Goal: Check status: Check status

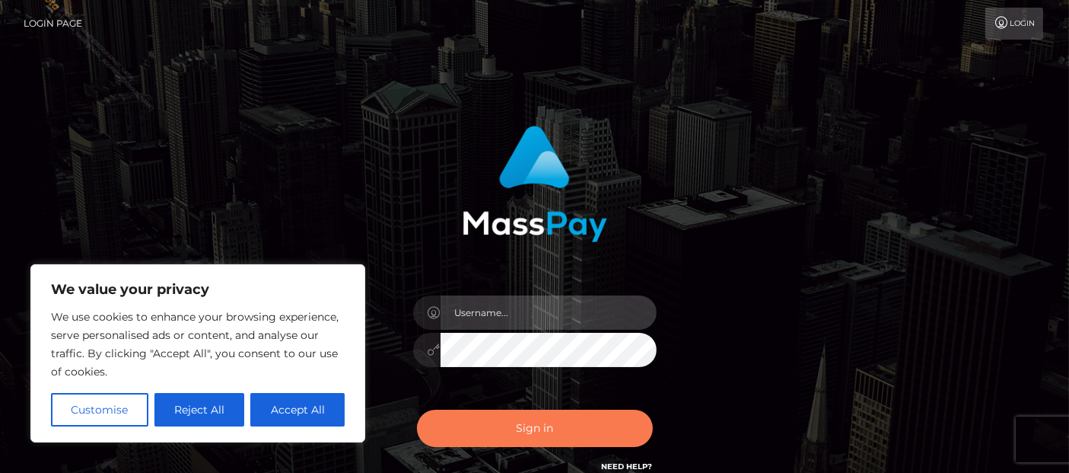
type input "Cyrus.Ace"
click at [515, 422] on button "Sign in" at bounding box center [535, 427] width 236 height 37
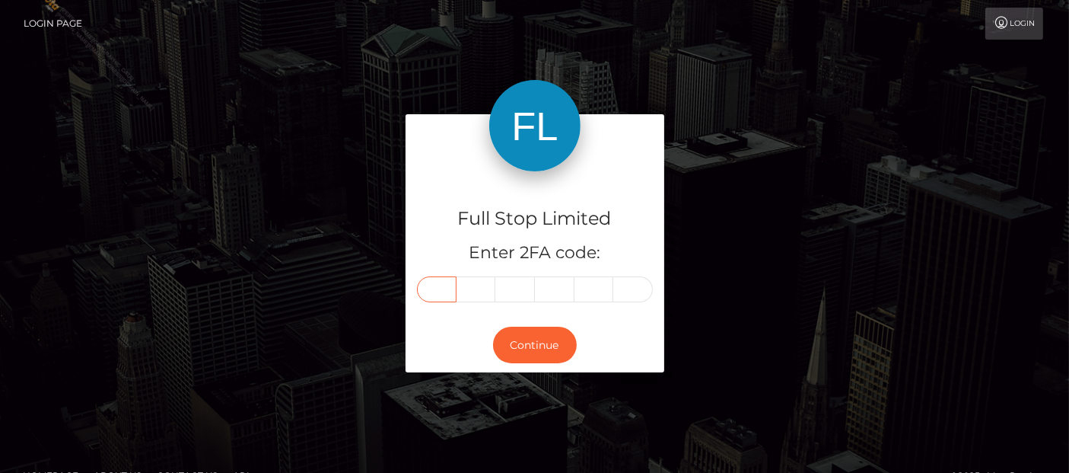
click at [437, 291] on input "text" at bounding box center [437, 289] width 40 height 26
type input "3"
type input "1"
type input "8"
type input "2"
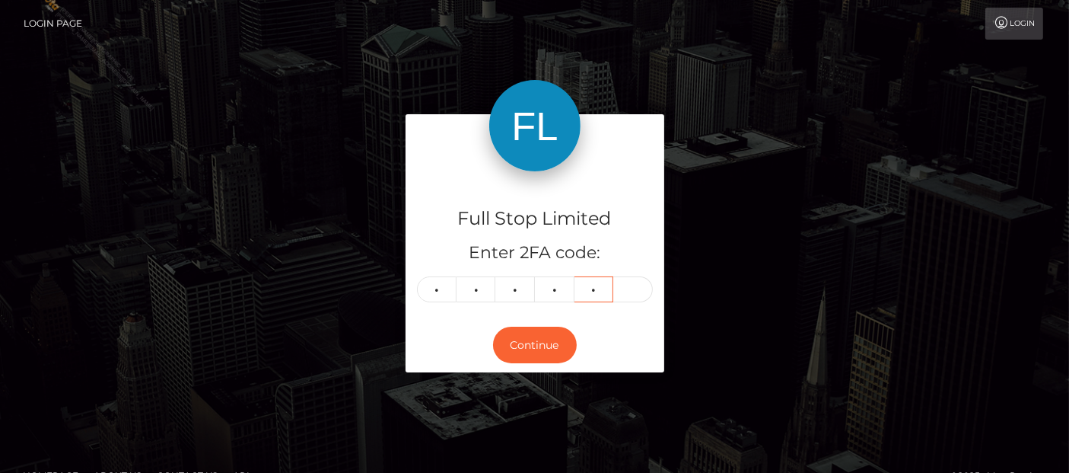
type input "2"
type input "5"
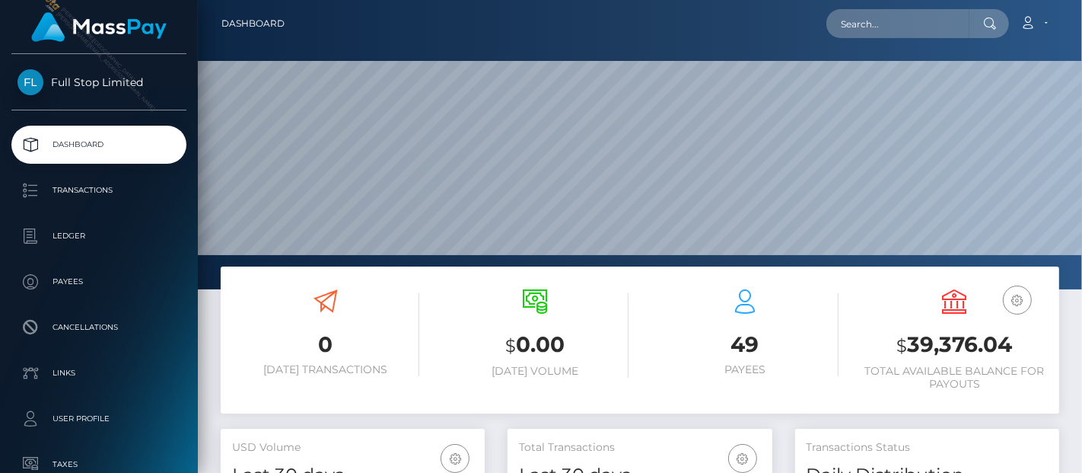
scroll to position [269, 264]
click at [80, 135] on p "Dashboard" at bounding box center [99, 144] width 163 height 23
click at [919, 354] on h3 "$ 39,376.04" at bounding box center [954, 345] width 187 height 31
